Goal: Register for event/course

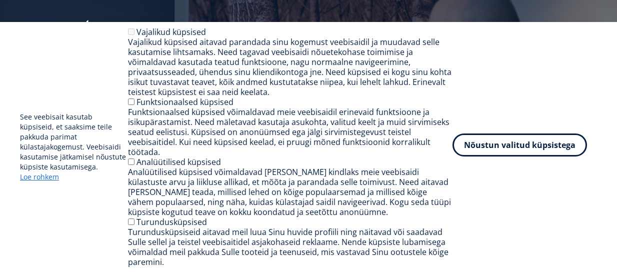
click at [516, 143] on button "Nõustun valitud küpsistega" at bounding box center [519, 144] width 134 height 23
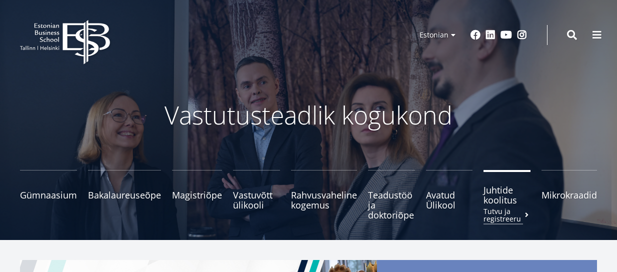
click at [501, 196] on span "Juhtide koolitus Tutvu ja registreeru" at bounding box center [506, 195] width 47 height 20
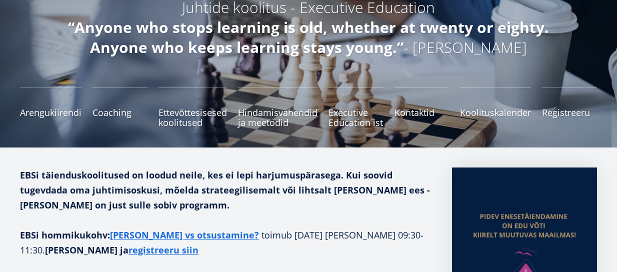
scroll to position [100, 0]
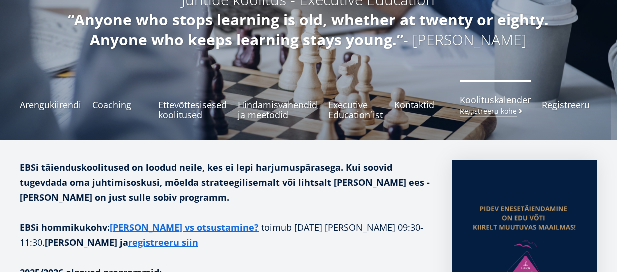
click at [465, 105] on span "Koolituskalender Registreeru kohe" at bounding box center [495, 100] width 71 height 10
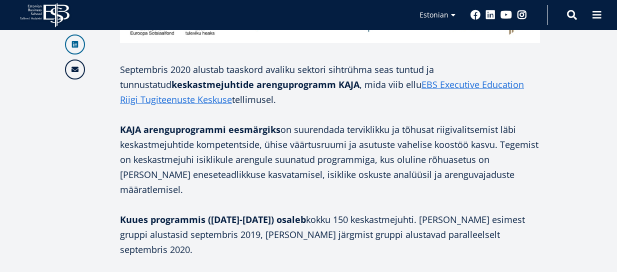
scroll to position [400, 0]
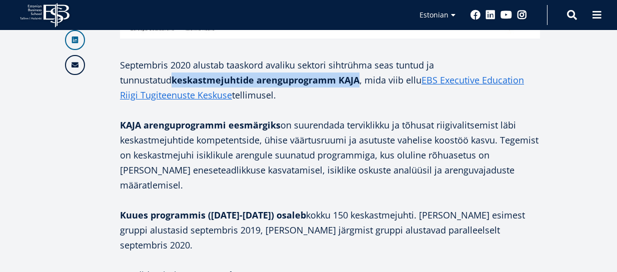
drag, startPoint x: 174, startPoint y: 109, endPoint x: 360, endPoint y: 110, distance: 186.5
click at [360, 102] on p "Septembris 2020 alustab taaskord avaliku sektori sihtrühma seas tuntud ja tunnu…" at bounding box center [330, 79] width 420 height 45
copy strong "keskastmejuhtide arenguprogramm KAJA"
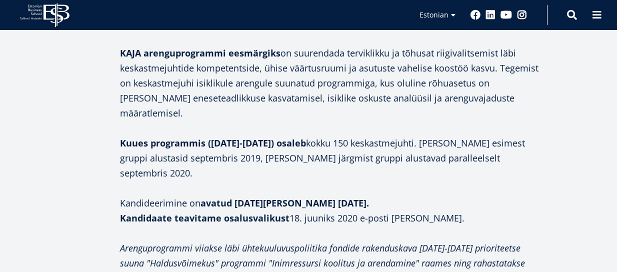
scroll to position [500, 0]
